Goal: Information Seeking & Learning: Find specific fact

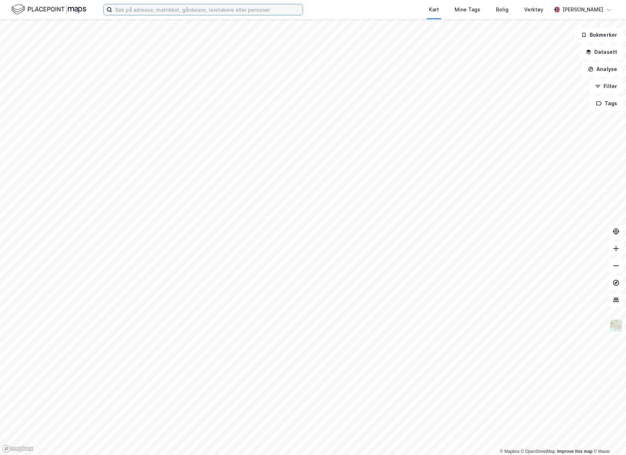
click at [201, 10] on input at bounding box center [207, 9] width 190 height 11
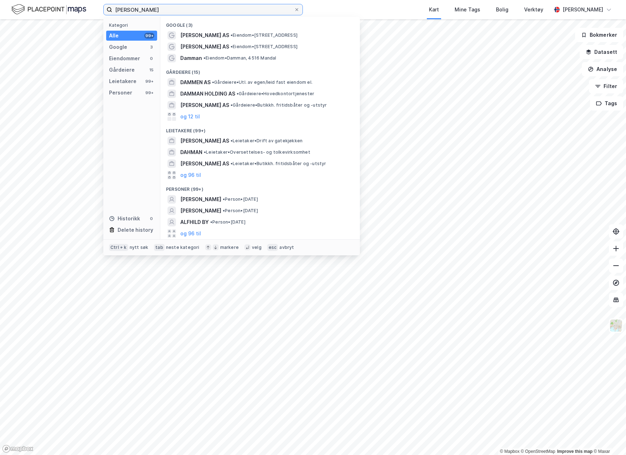
click at [128, 15] on input "[PERSON_NAME]" at bounding box center [203, 9] width 182 height 11
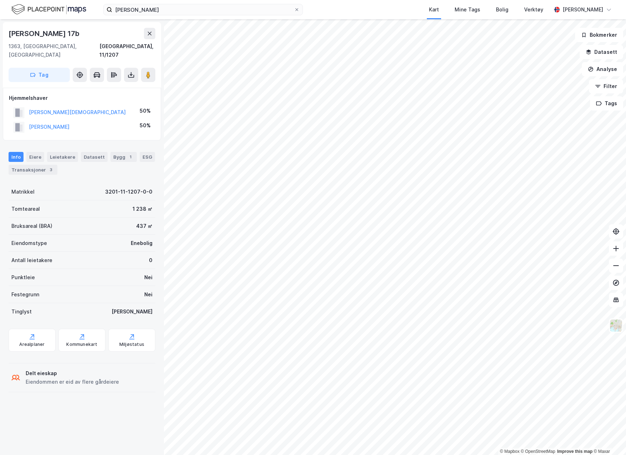
click at [47, 166] on div "3" at bounding box center [50, 169] width 7 height 7
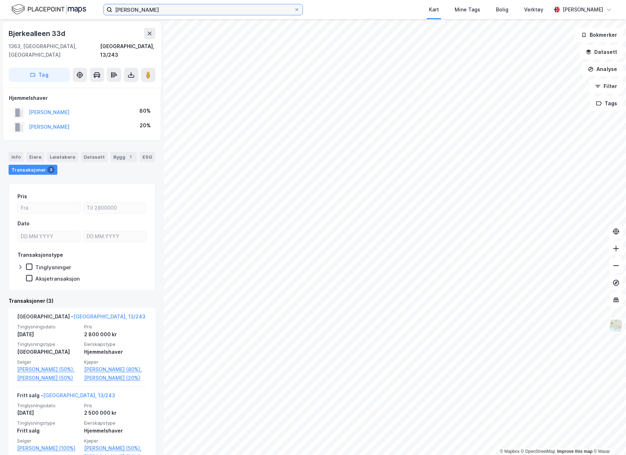
click at [200, 8] on input "[PERSON_NAME]" at bounding box center [203, 9] width 182 height 11
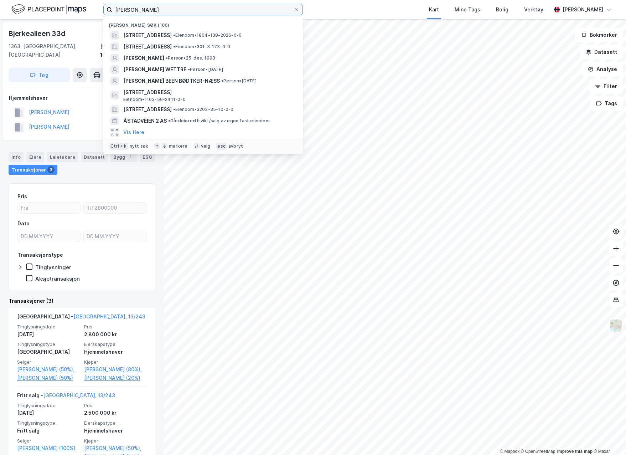
click at [200, 8] on input "[PERSON_NAME]" at bounding box center [203, 9] width 182 height 11
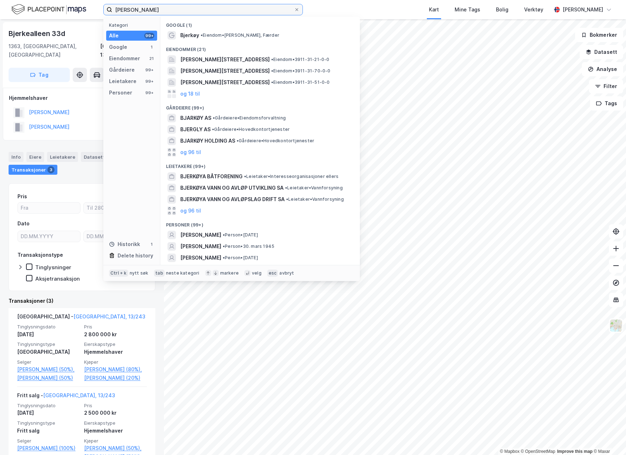
type input "[PERSON_NAME]"
click at [180, 35] on div "[PERSON_NAME] • Eiendom • [PERSON_NAME], [GEOGRAPHIC_DATA]" at bounding box center [260, 35] width 188 height 11
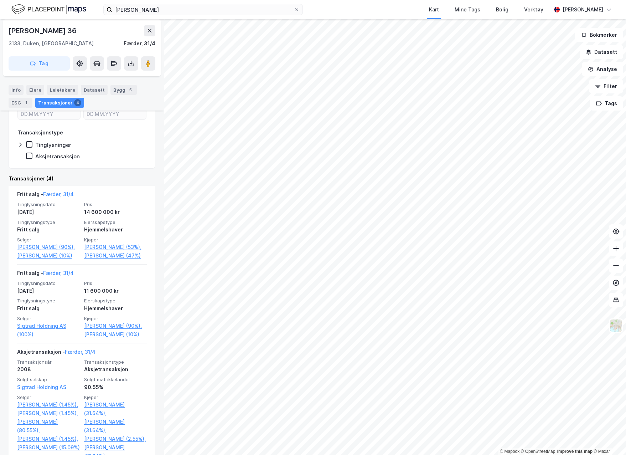
scroll to position [142, 0]
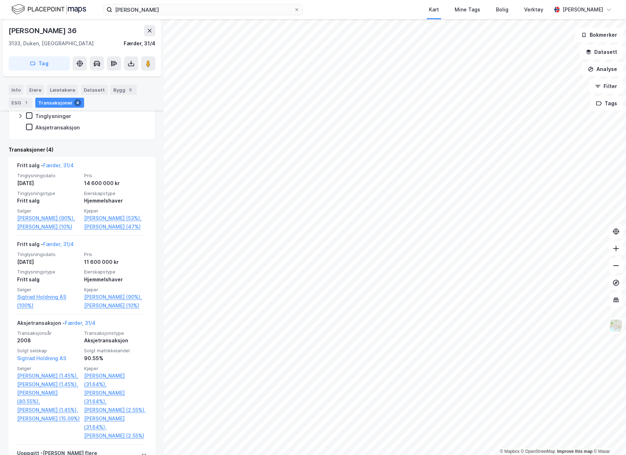
click at [129, 301] on link "[PERSON_NAME] (90%)," at bounding box center [115, 296] width 63 height 9
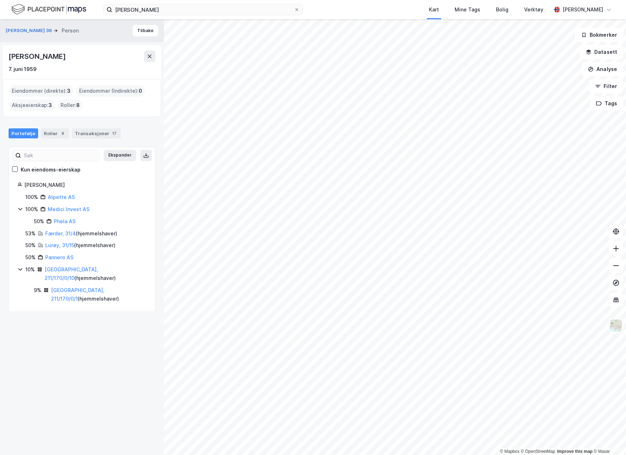
click at [111, 130] on div "17" at bounding box center [114, 133] width 7 height 7
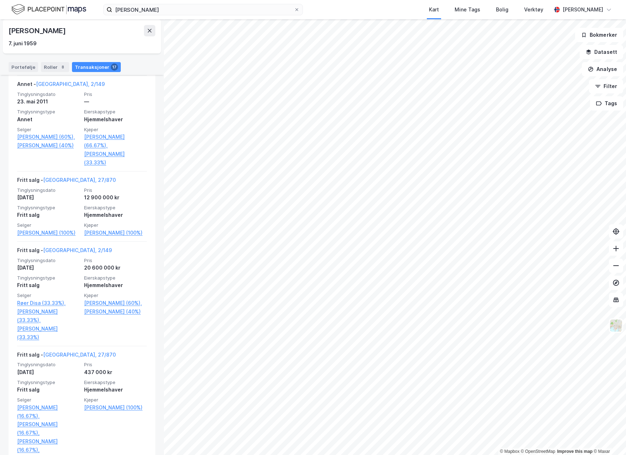
scroll to position [811, 0]
